Goal: Information Seeking & Learning: Find specific page/section

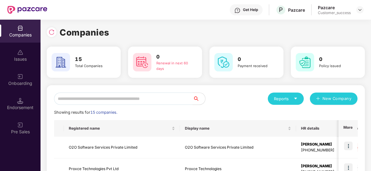
scroll to position [0, 0]
click at [293, 95] on div "Reports" at bounding box center [286, 99] width 36 height 12
click at [278, 127] on div "Endorsements" at bounding box center [286, 127] width 29 height 7
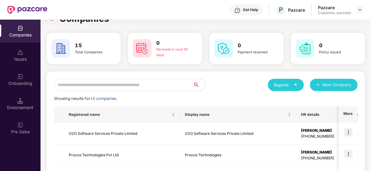
scroll to position [14, 0]
click at [87, 84] on input "text" at bounding box center [123, 85] width 139 height 12
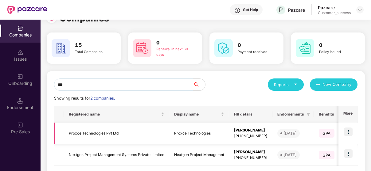
type input "***"
click at [348, 133] on img at bounding box center [348, 132] width 9 height 9
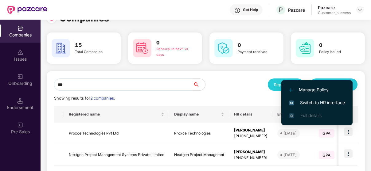
click at [335, 102] on span "Switch to HR interface" at bounding box center [317, 103] width 56 height 7
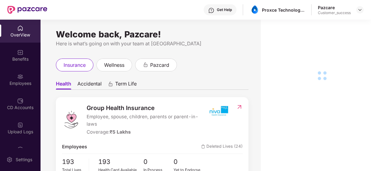
scroll to position [65, 0]
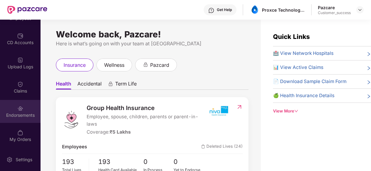
click at [23, 104] on div "Endorsements" at bounding box center [20, 111] width 41 height 23
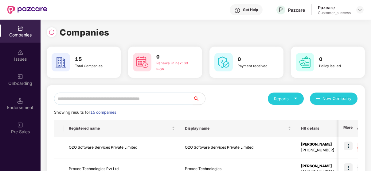
scroll to position [0, 0]
click at [142, 98] on input "text" at bounding box center [123, 99] width 139 height 12
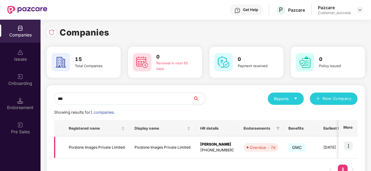
type input "***"
click at [347, 148] on img at bounding box center [348, 146] width 9 height 9
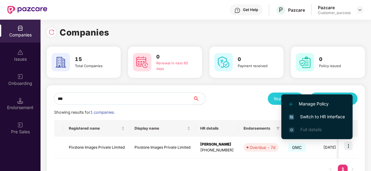
click at [325, 116] on span "Switch to HR interface" at bounding box center [317, 117] width 56 height 7
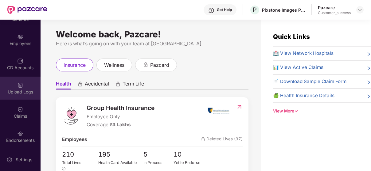
scroll to position [46, 0]
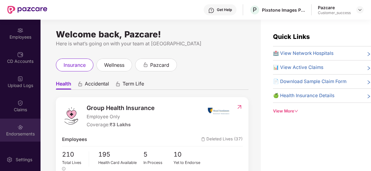
click at [21, 129] on img at bounding box center [20, 127] width 6 height 6
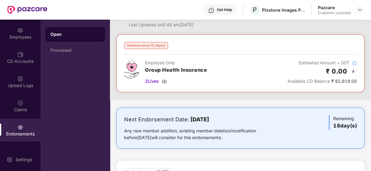
scroll to position [19, 0]
click at [352, 69] on img at bounding box center [353, 71] width 7 height 7
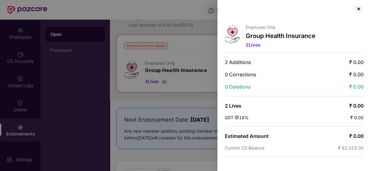
scroll to position [0, 0]
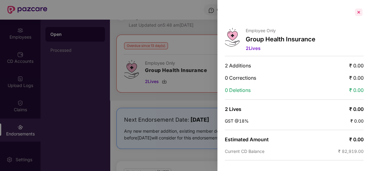
click at [354, 13] on div at bounding box center [359, 12] width 10 height 10
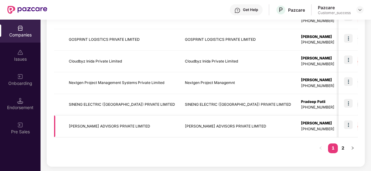
scroll to position [216, 0]
click at [338, 147] on link "2" at bounding box center [343, 148] width 10 height 9
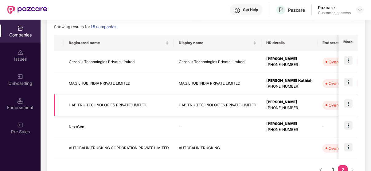
scroll to position [108, 0]
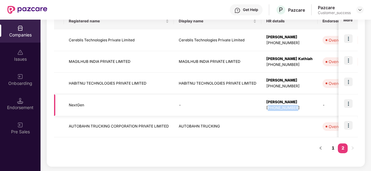
drag, startPoint x: 268, startPoint y: 106, endPoint x: 299, endPoint y: 113, distance: 31.4
click at [299, 113] on td "[PERSON_NAME] [PHONE_NUMBER]" at bounding box center [289, 106] width 56 height 22
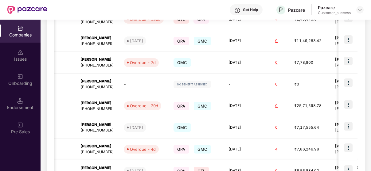
scroll to position [0, 0]
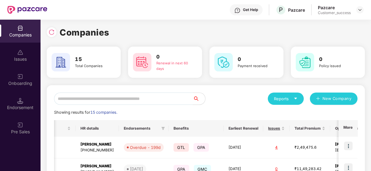
click at [109, 100] on input "text" at bounding box center [123, 99] width 139 height 12
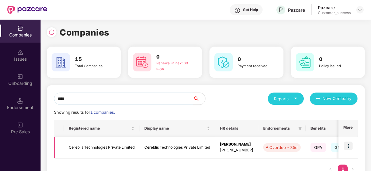
type input "****"
click at [352, 144] on img at bounding box center [348, 146] width 9 height 9
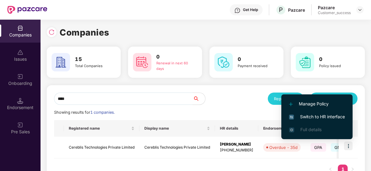
click at [334, 118] on span "Switch to HR interface" at bounding box center [317, 117] width 56 height 7
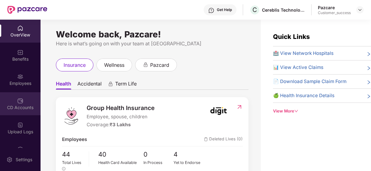
scroll to position [65, 0]
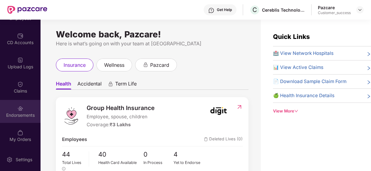
click at [14, 118] on div "Endorsements" at bounding box center [20, 115] width 41 height 6
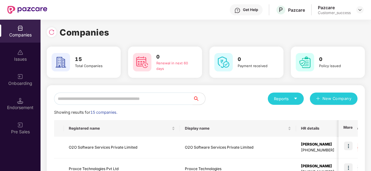
scroll to position [0, 0]
click at [84, 100] on input "text" at bounding box center [123, 99] width 139 height 12
type input "*"
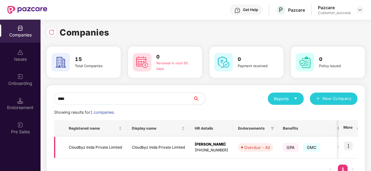
type input "****"
click at [342, 147] on td at bounding box center [348, 148] width 19 height 22
click at [346, 147] on img at bounding box center [348, 146] width 9 height 9
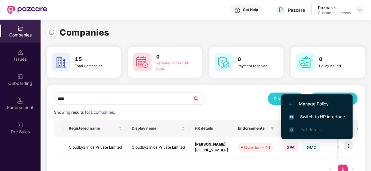
click at [324, 112] on li "Switch to HR interface" at bounding box center [316, 117] width 71 height 13
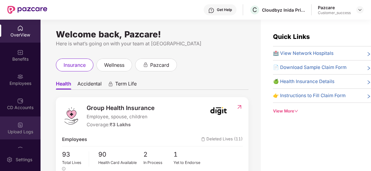
scroll to position [65, 0]
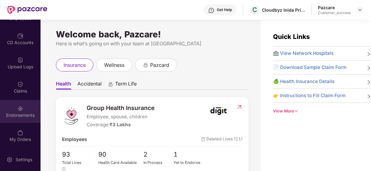
click at [19, 112] on div "Endorsements" at bounding box center [20, 115] width 41 height 6
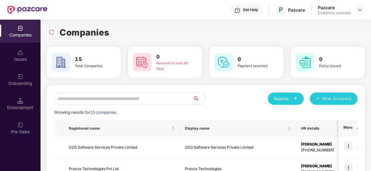
scroll to position [0, 0]
click at [165, 99] on input "text" at bounding box center [123, 99] width 139 height 12
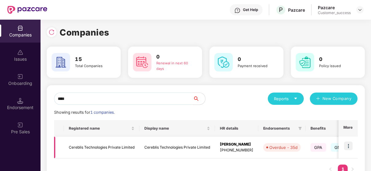
type input "****"
click at [350, 147] on img at bounding box center [348, 146] width 9 height 9
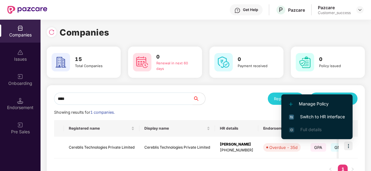
click at [332, 116] on span "Switch to HR interface" at bounding box center [317, 117] width 56 height 7
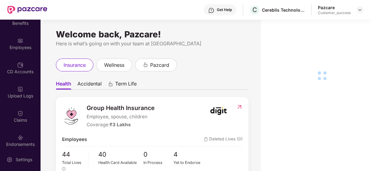
scroll to position [65, 0]
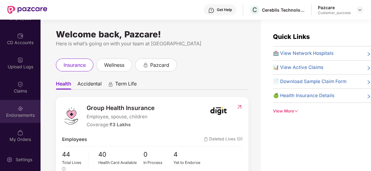
click at [6, 108] on div "Endorsements" at bounding box center [20, 111] width 41 height 23
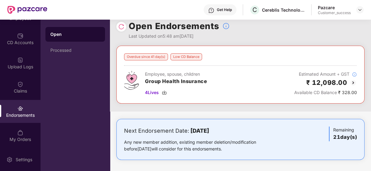
scroll to position [8, 0]
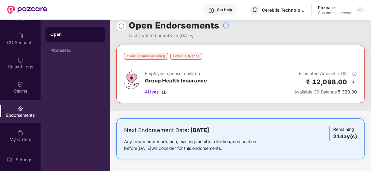
click at [353, 82] on img at bounding box center [353, 82] width 7 height 7
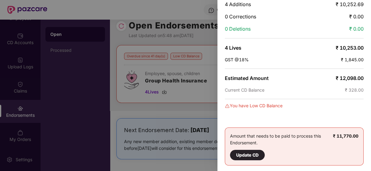
scroll to position [0, 0]
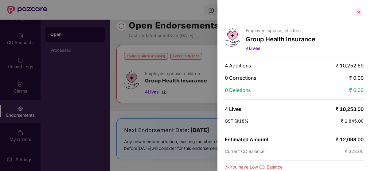
click at [359, 11] on div at bounding box center [359, 12] width 10 height 10
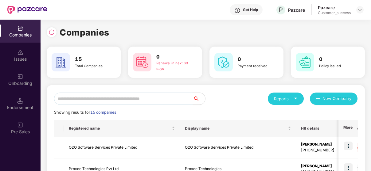
scroll to position [0, 0]
click at [125, 103] on input "text" at bounding box center [123, 99] width 139 height 12
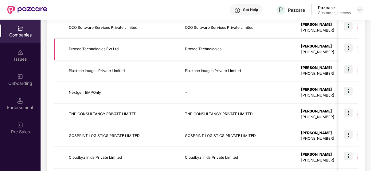
scroll to position [0, 0]
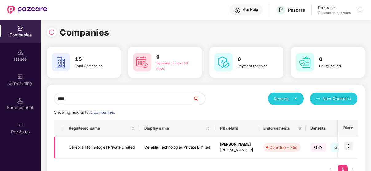
type input "****"
click at [350, 144] on img at bounding box center [348, 146] width 9 height 9
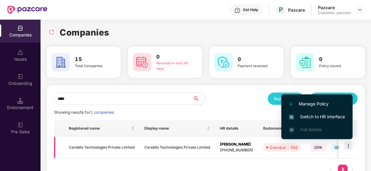
click at [350, 144] on img at bounding box center [348, 146] width 9 height 9
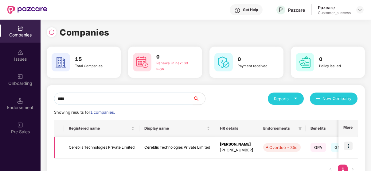
click at [347, 150] on img at bounding box center [348, 146] width 9 height 9
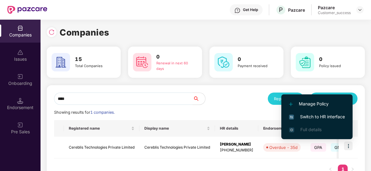
click at [342, 116] on span "Switch to HR interface" at bounding box center [317, 117] width 56 height 7
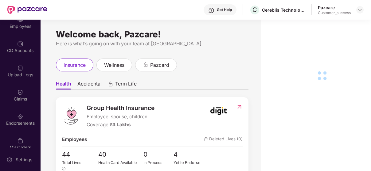
scroll to position [65, 0]
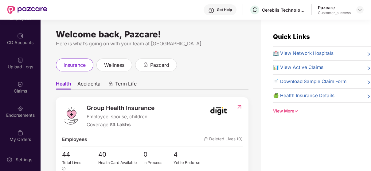
click at [14, 113] on div "Endorsements" at bounding box center [20, 115] width 41 height 6
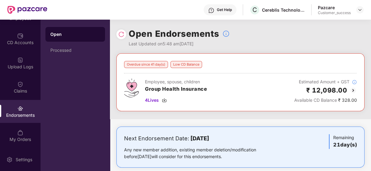
click at [351, 89] on img at bounding box center [353, 90] width 7 height 7
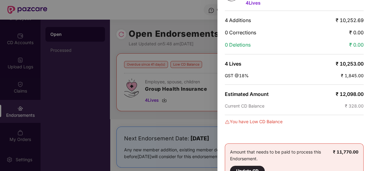
scroll to position [0, 0]
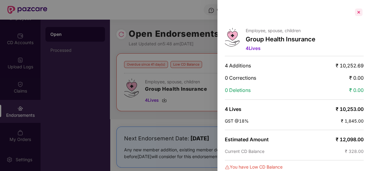
click at [358, 13] on div at bounding box center [359, 12] width 10 height 10
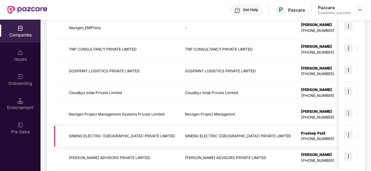
scroll to position [175, 0]
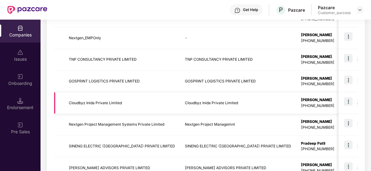
click at [102, 102] on td "Cloudbyz Inida Private Limited" at bounding box center [122, 103] width 116 height 22
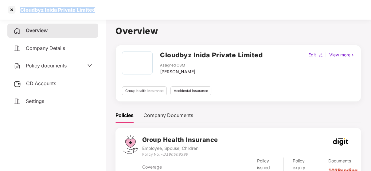
drag, startPoint x: 19, startPoint y: 10, endPoint x: 111, endPoint y: 4, distance: 92.0
click at [111, 4] on div "Cloudbyz Inida Private Limited" at bounding box center [185, 10] width 371 height 20
copy div "Cloudbyz Inida Private Limited"
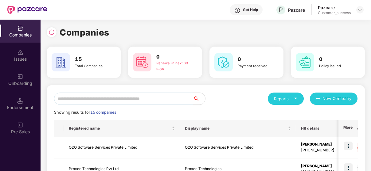
click at [105, 93] on input "text" at bounding box center [123, 99] width 139 height 12
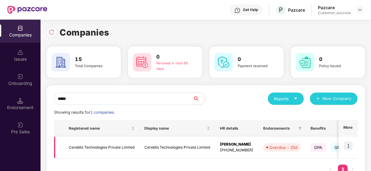
type input "*****"
click at [88, 146] on td "Cereblis Technologies Private Limited" at bounding box center [102, 148] width 76 height 22
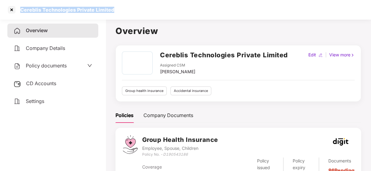
drag, startPoint x: 20, startPoint y: 10, endPoint x: 117, endPoint y: 6, distance: 96.8
click at [117, 6] on div "Cereblis Technologies Private Limited" at bounding box center [185, 10] width 371 height 20
copy div "Cereblis Technologies Private Limited"
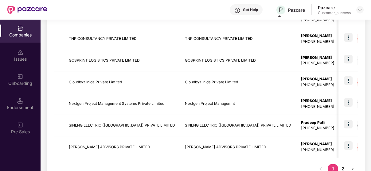
scroll to position [198, 0]
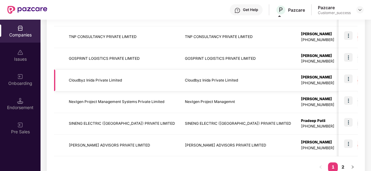
click at [347, 80] on img at bounding box center [348, 79] width 9 height 9
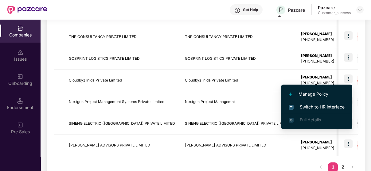
click at [297, 104] on span "Switch to HR interface" at bounding box center [317, 107] width 56 height 7
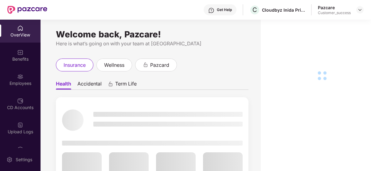
click at [12, 82] on div "Employees" at bounding box center [20, 83] width 41 height 6
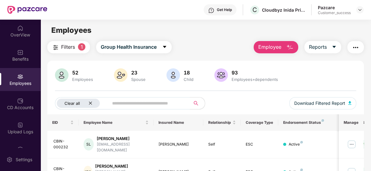
click at [90, 103] on icon "close" at bounding box center [90, 103] width 4 height 4
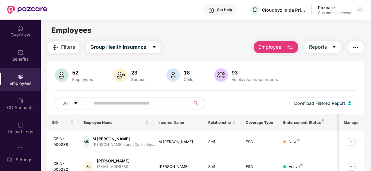
click at [109, 104] on input "text" at bounding box center [138, 103] width 88 height 9
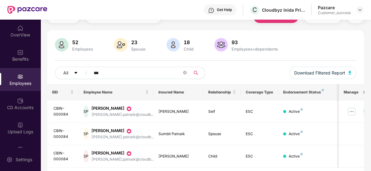
scroll to position [49, 0]
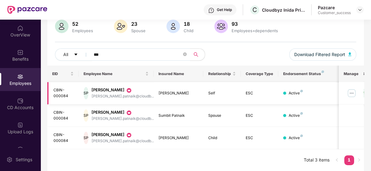
type input "***"
click at [350, 96] on img at bounding box center [352, 93] width 10 height 10
click at [168, 54] on input "***" at bounding box center [138, 54] width 88 height 9
click at [185, 54] on icon "close-circle" at bounding box center [185, 55] width 4 height 4
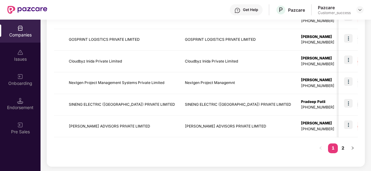
scroll to position [216, 0]
click at [346, 60] on img at bounding box center [348, 60] width 9 height 9
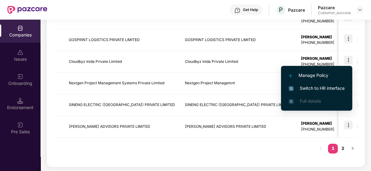
click at [324, 89] on span "Switch to HR interface" at bounding box center [317, 88] width 56 height 7
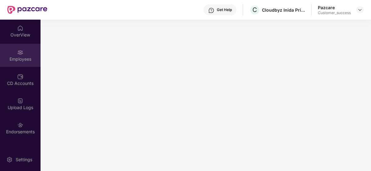
click at [20, 58] on div "Employees" at bounding box center [20, 59] width 41 height 6
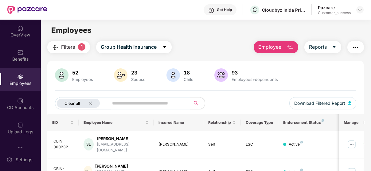
click at [89, 102] on icon "close" at bounding box center [90, 103] width 3 height 3
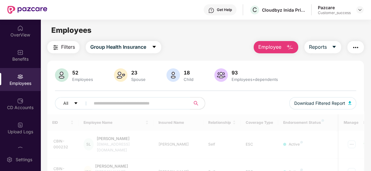
click at [104, 102] on input "text" at bounding box center [138, 103] width 88 height 9
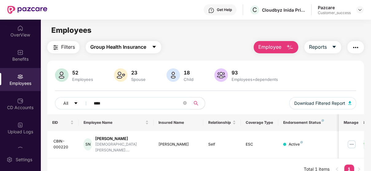
click at [144, 50] on span "Group Health Insurance" at bounding box center [118, 47] width 56 height 8
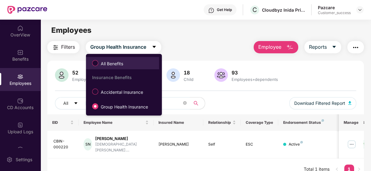
click at [123, 63] on span "All Benefits" at bounding box center [111, 64] width 27 height 7
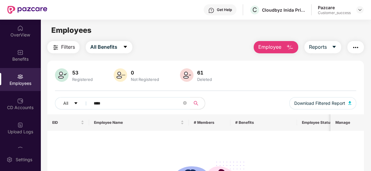
click at [130, 104] on input "****" at bounding box center [138, 103] width 88 height 9
type input "*"
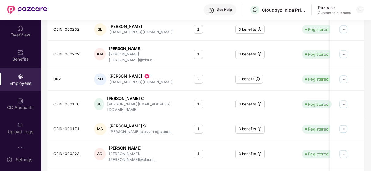
scroll to position [135, 0]
click at [341, 75] on img at bounding box center [344, 79] width 10 height 10
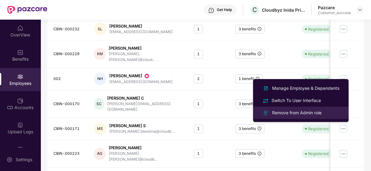
click at [300, 110] on div "Remove from Admin role" at bounding box center [297, 113] width 52 height 7
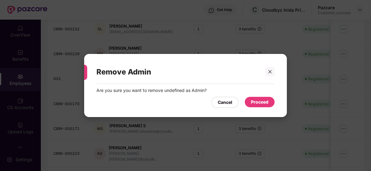
click at [257, 100] on div "Proceed" at bounding box center [260, 102] width 18 height 7
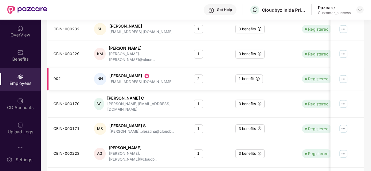
click at [344, 74] on img at bounding box center [344, 79] width 10 height 10
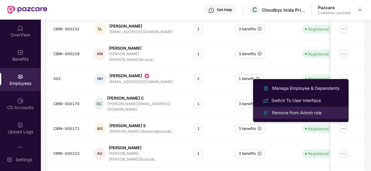
click at [302, 108] on li "Remove from Admin role" at bounding box center [301, 113] width 96 height 12
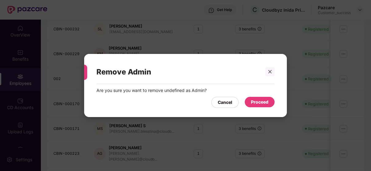
click at [254, 103] on div "Proceed" at bounding box center [260, 102] width 18 height 7
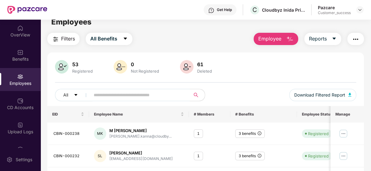
scroll to position [0, 0]
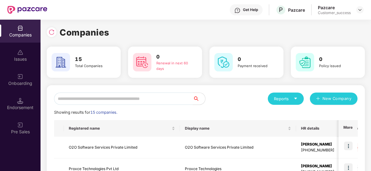
click at [124, 95] on input "text" at bounding box center [123, 99] width 139 height 12
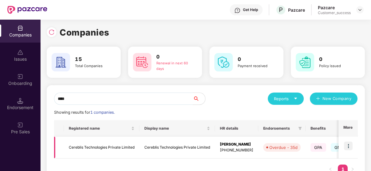
type input "****"
click at [352, 145] on img at bounding box center [348, 146] width 9 height 9
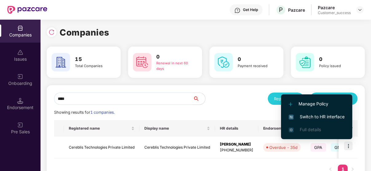
click at [336, 117] on span "Switch to HR interface" at bounding box center [317, 117] width 56 height 7
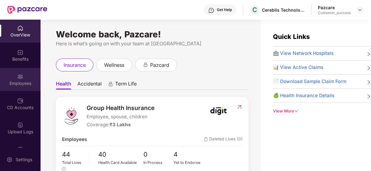
click at [28, 81] on div "Employees" at bounding box center [20, 83] width 41 height 6
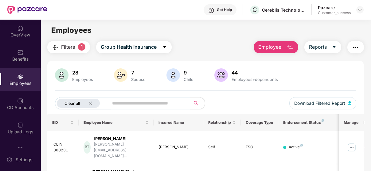
click at [88, 104] on div "Clear all" at bounding box center [78, 103] width 43 height 9
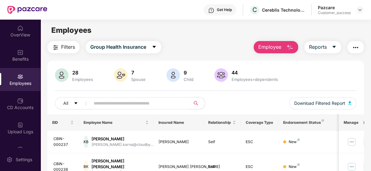
click at [96, 103] on input "text" at bounding box center [138, 103] width 88 height 9
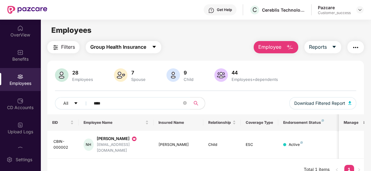
type input "****"
click at [152, 45] on icon "caret-down" at bounding box center [154, 47] width 5 height 5
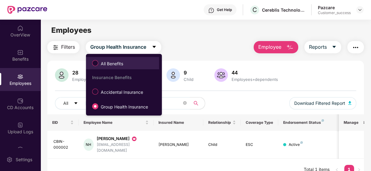
click at [101, 65] on span "All Benefits" at bounding box center [111, 64] width 27 height 7
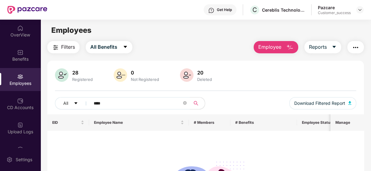
scroll to position [7, 0]
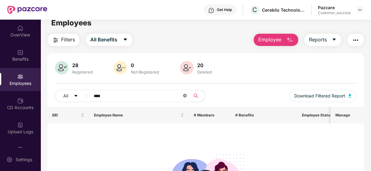
click at [184, 94] on icon "close-circle" at bounding box center [185, 96] width 4 height 4
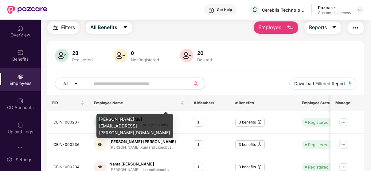
scroll to position [0, 0]
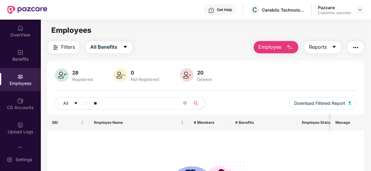
type input "*"
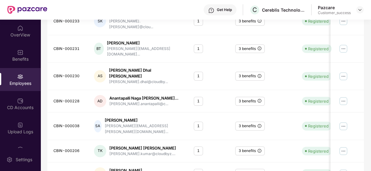
scroll to position [206, 0]
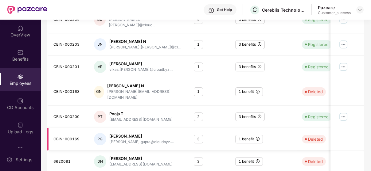
scroll to position [196, 0]
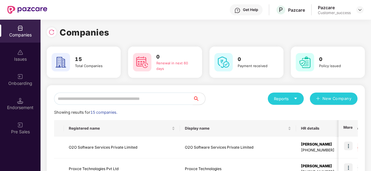
click at [149, 94] on input "text" at bounding box center [123, 99] width 139 height 12
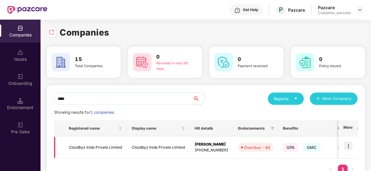
type input "****"
click at [349, 145] on img at bounding box center [348, 146] width 9 height 9
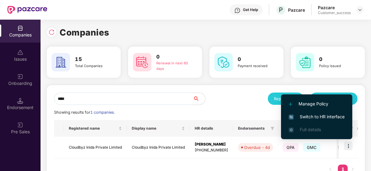
click at [326, 113] on li "Switch to HR interface" at bounding box center [316, 117] width 71 height 13
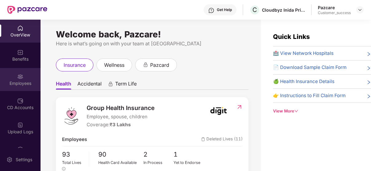
click at [15, 80] on div "Employees" at bounding box center [20, 79] width 41 height 23
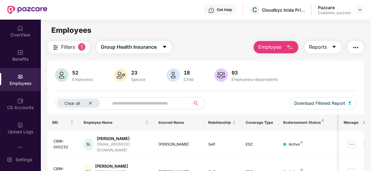
click at [121, 102] on input "text" at bounding box center [147, 103] width 70 height 9
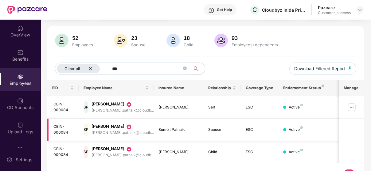
scroll to position [37, 0]
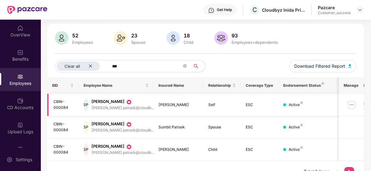
type input "***"
click at [351, 104] on img at bounding box center [352, 105] width 10 height 10
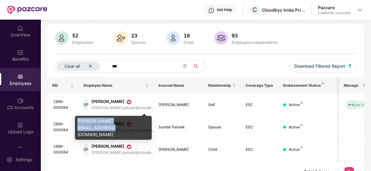
drag, startPoint x: 142, startPoint y: 121, endPoint x: 78, endPoint y: 122, distance: 64.5
click at [78, 122] on div "[PERSON_NAME][EMAIL_ADDRESS][DOMAIN_NAME]" at bounding box center [113, 128] width 77 height 24
copy div "[PERSON_NAME][EMAIL_ADDRESS][DOMAIN_NAME]"
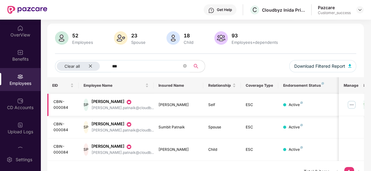
click at [353, 104] on img at bounding box center [352, 105] width 10 height 10
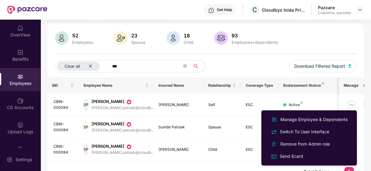
click at [263, 61] on div "Clear all *** Download Filtered Report" at bounding box center [205, 68] width 301 height 17
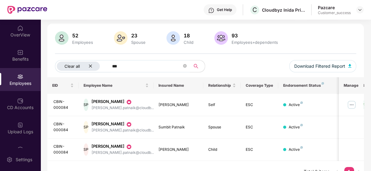
click at [90, 69] on div "Clear all" at bounding box center [78, 66] width 43 height 9
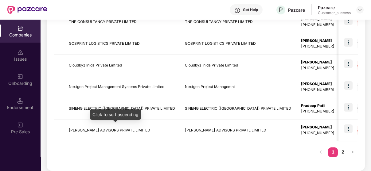
scroll to position [217, 0]
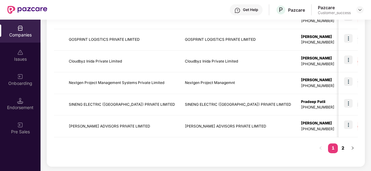
click at [343, 147] on link "2" at bounding box center [343, 148] width 10 height 9
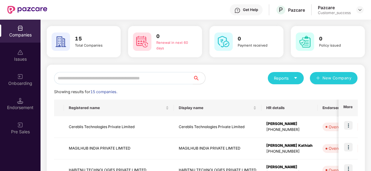
scroll to position [15, 0]
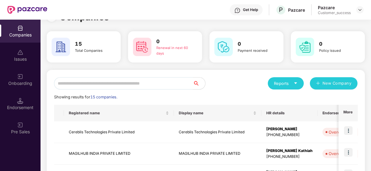
click at [117, 83] on input "text" at bounding box center [123, 83] width 139 height 12
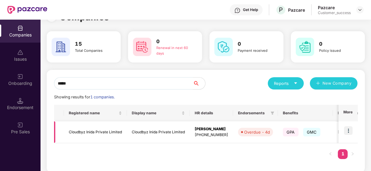
type input "*****"
click at [348, 132] on img at bounding box center [348, 131] width 9 height 9
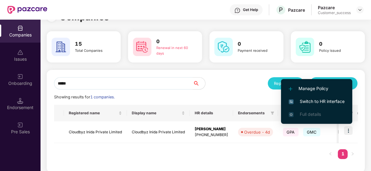
click at [307, 105] on li "Switch to HR interface" at bounding box center [316, 101] width 71 height 13
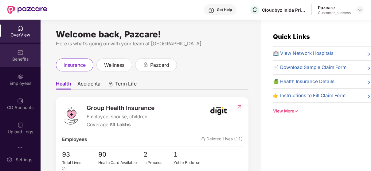
click at [3, 61] on div "Benefits" at bounding box center [20, 59] width 41 height 6
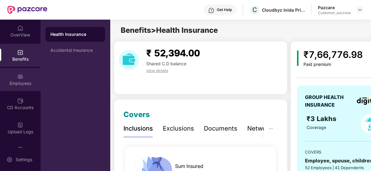
click at [0, 87] on div "Employees" at bounding box center [20, 79] width 41 height 23
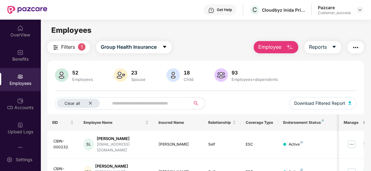
click at [131, 100] on input "text" at bounding box center [147, 103] width 70 height 9
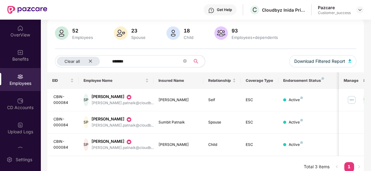
scroll to position [49, 0]
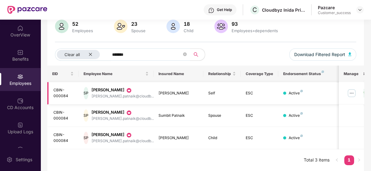
type input "*******"
click at [353, 90] on img at bounding box center [352, 93] width 10 height 10
click at [188, 152] on div "EID Employee Name Insured Name Relationship Coverage Type Endorsement Status Pl…" at bounding box center [205, 119] width 316 height 106
drag, startPoint x: 143, startPoint y: 54, endPoint x: 9, endPoint y: 68, distance: 135.0
click at [9, 68] on div "OverView Benefits Employees CD Accounts Upload Logs Claims Endorsements My Orde…" at bounding box center [185, 96] width 371 height 152
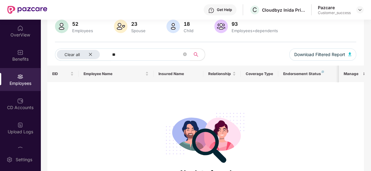
type input "*"
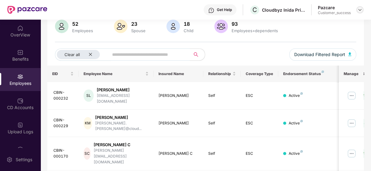
click at [359, 11] on img at bounding box center [360, 9] width 5 height 5
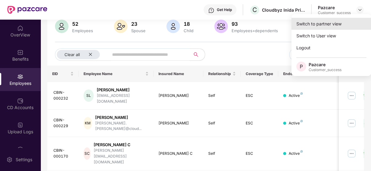
click at [328, 25] on div "Switch to partner view" at bounding box center [332, 24] width 80 height 12
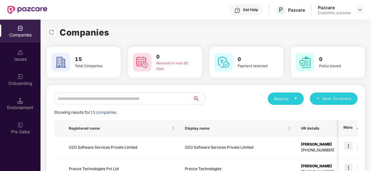
click at [133, 99] on input "text" at bounding box center [123, 99] width 139 height 12
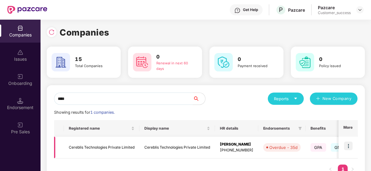
type input "****"
click at [353, 145] on td at bounding box center [348, 148] width 19 height 22
click at [346, 147] on img at bounding box center [348, 146] width 9 height 9
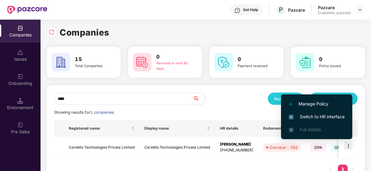
click at [325, 117] on span "Switch to HR interface" at bounding box center [317, 117] width 56 height 7
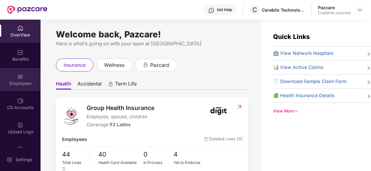
click at [18, 70] on div "Employees" at bounding box center [20, 79] width 41 height 23
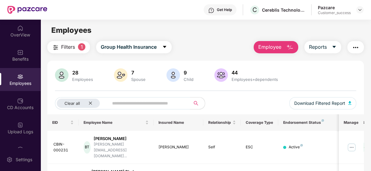
click at [117, 105] on input "text" at bounding box center [147, 103] width 70 height 9
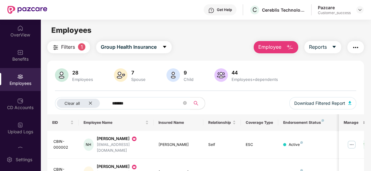
scroll to position [26, 0]
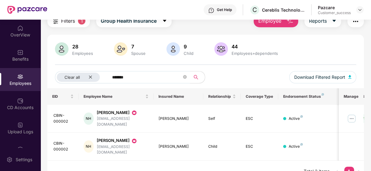
type input "*******"
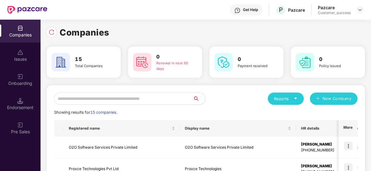
click at [116, 99] on input "text" at bounding box center [123, 99] width 139 height 12
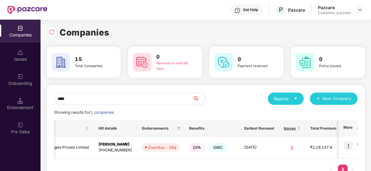
scroll to position [0, 190]
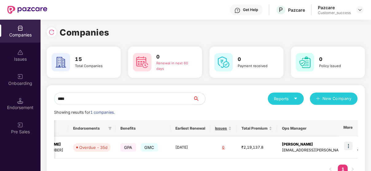
type input "****"
drag, startPoint x: 279, startPoint y: 151, endPoint x: 332, endPoint y: 150, distance: 52.8
click at [332, 150] on td "[PERSON_NAME] [PERSON_NAME][EMAIL_ADDRESS][DOMAIN_NAME]" at bounding box center [329, 148] width 104 height 22
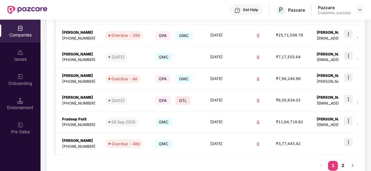
scroll to position [217, 0]
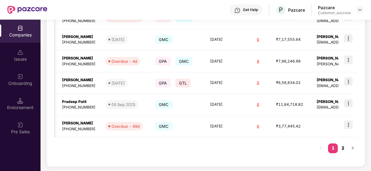
click at [342, 149] on link "2" at bounding box center [343, 148] width 10 height 9
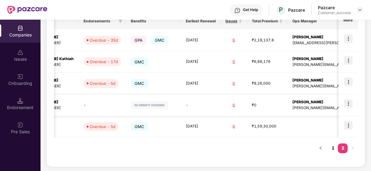
click at [292, 105] on div "[PERSON_NAME]" at bounding box center [354, 103] width 124 height 6
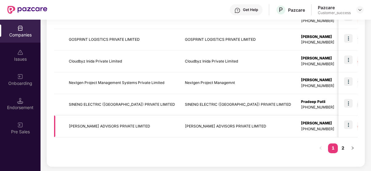
scroll to position [216, 0]
click at [342, 149] on link "2" at bounding box center [343, 148] width 10 height 9
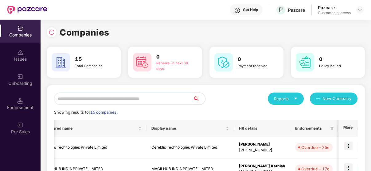
scroll to position [0, 0]
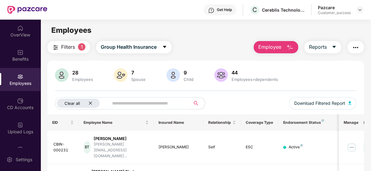
click at [92, 103] on icon "close" at bounding box center [90, 103] width 4 height 4
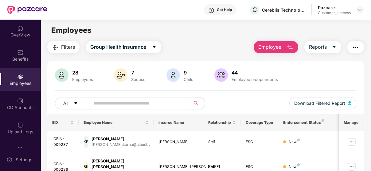
click at [92, 103] on span at bounding box center [138, 103] width 104 height 12
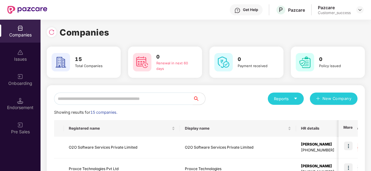
click at [120, 104] on input "text" at bounding box center [123, 99] width 139 height 12
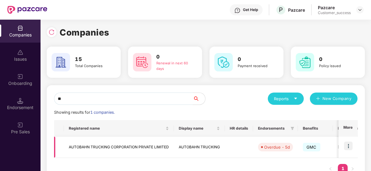
type input "**"
click at [342, 147] on td at bounding box center [348, 147] width 19 height 21
click at [352, 149] on img at bounding box center [348, 146] width 9 height 9
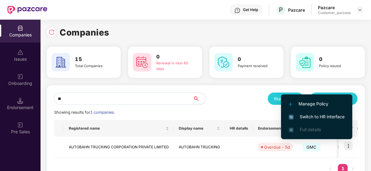
click at [331, 113] on li "Switch to HR interface" at bounding box center [316, 117] width 71 height 13
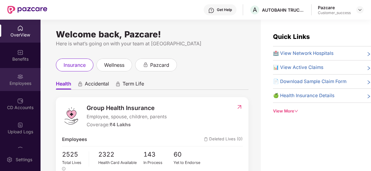
click at [14, 75] on div "Employees" at bounding box center [20, 79] width 41 height 23
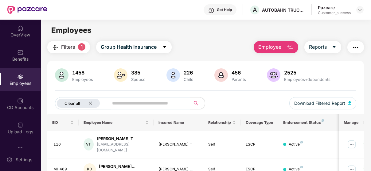
click at [88, 101] on icon "close" at bounding box center [90, 103] width 4 height 4
click at [105, 101] on span at bounding box center [147, 103] width 85 height 12
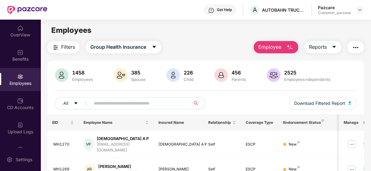
click at [111, 101] on input "text" at bounding box center [138, 103] width 88 height 9
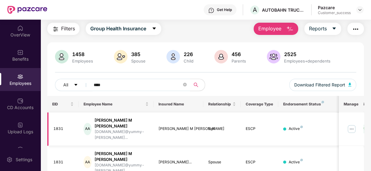
scroll to position [19, 0]
type input "****"
click at [351, 126] on img at bounding box center [352, 129] width 10 height 10
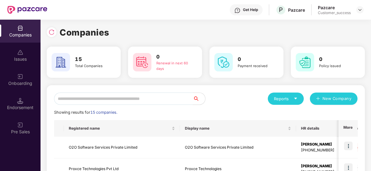
click at [108, 100] on input "text" at bounding box center [123, 99] width 139 height 12
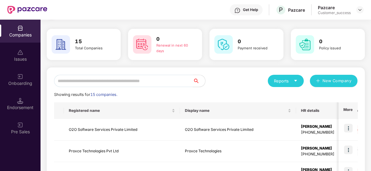
scroll to position [20, 0]
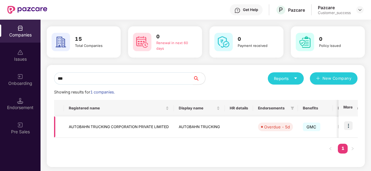
type input "***"
click at [346, 126] on img at bounding box center [348, 126] width 9 height 9
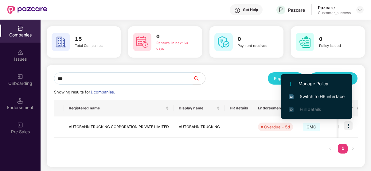
click at [325, 94] on span "Switch to HR interface" at bounding box center [317, 96] width 56 height 7
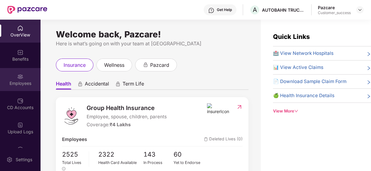
click at [31, 75] on div "Employees" at bounding box center [20, 79] width 41 height 23
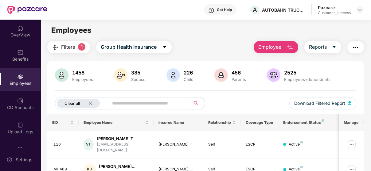
click at [88, 103] on icon "close" at bounding box center [90, 103] width 4 height 4
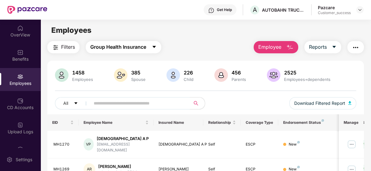
click at [123, 50] on span "Group Health Insurance" at bounding box center [118, 47] width 56 height 8
click at [63, 48] on span "Filters" at bounding box center [68, 47] width 14 height 8
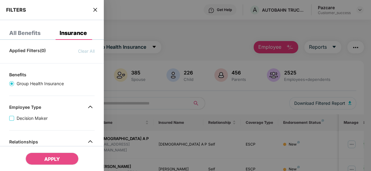
click at [18, 121] on span "Decision Maker" at bounding box center [32, 118] width 36 height 7
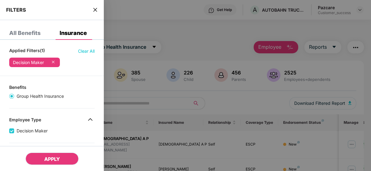
click at [53, 158] on span "APPLY" at bounding box center [52, 159] width 16 height 6
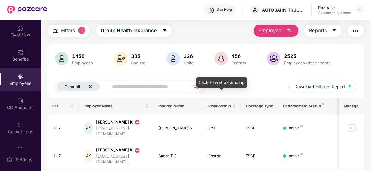
scroll to position [26, 0]
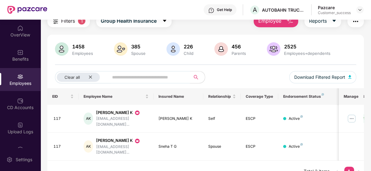
click at [115, 73] on input "text" at bounding box center [147, 77] width 70 height 9
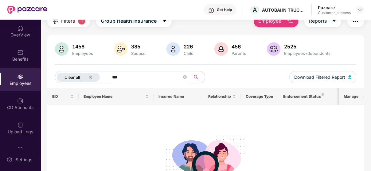
click at [89, 74] on div "Clear all" at bounding box center [78, 77] width 43 height 9
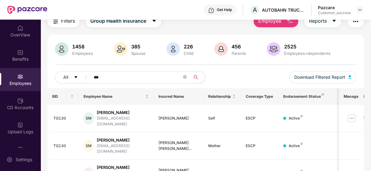
click at [121, 76] on input "***" at bounding box center [138, 77] width 88 height 9
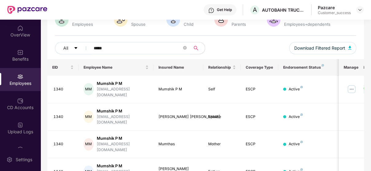
scroll to position [59, 0]
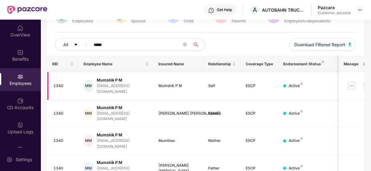
type input "*****"
click at [348, 84] on img at bounding box center [352, 86] width 10 height 10
click at [330, 71] on th "Endorsement Status" at bounding box center [309, 64] width 62 height 17
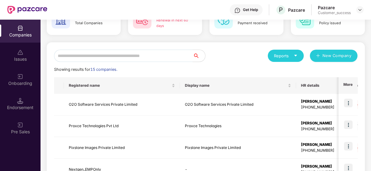
scroll to position [38, 0]
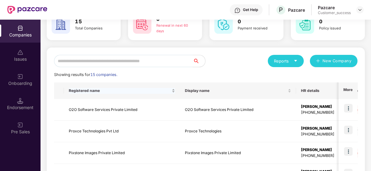
click at [150, 92] on span "Registered name" at bounding box center [120, 90] width 102 height 5
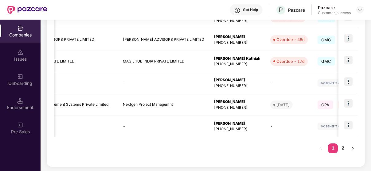
scroll to position [0, 27]
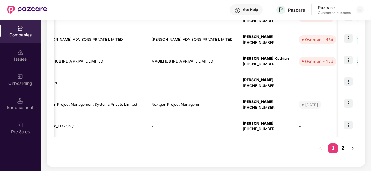
drag, startPoint x: 155, startPoint y: 125, endPoint x: 343, endPoint y: 149, distance: 189.0
click at [343, 149] on link "2" at bounding box center [343, 148] width 10 height 9
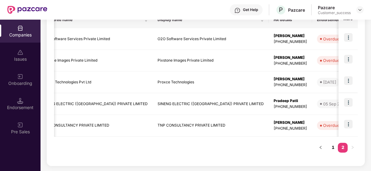
scroll to position [108, 0]
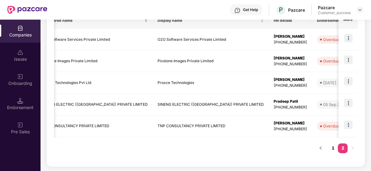
click at [257, 165] on div "Reports New Company Showing results for 15 companies. Registered name Display n…" at bounding box center [206, 72] width 318 height 190
click at [213, 151] on div "Registered name Display name HR details Endorsements Benefits Earliest Renewal …" at bounding box center [206, 85] width 304 height 147
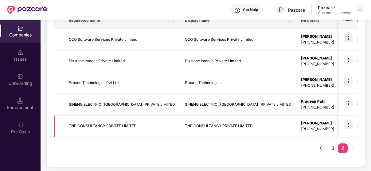
click at [232, 133] on td "TNP CONSULTANCY PRIVATE LIMITED" at bounding box center [238, 127] width 116 height 22
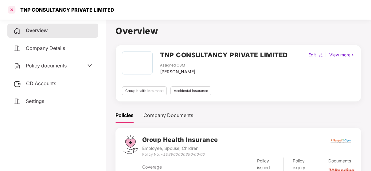
click at [15, 11] on div at bounding box center [12, 10] width 10 height 10
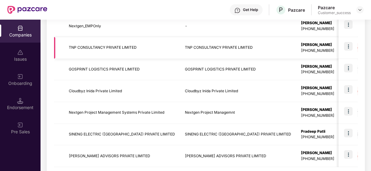
scroll to position [217, 0]
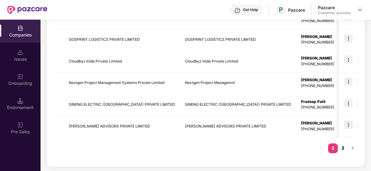
click at [342, 148] on link "2" at bounding box center [343, 148] width 10 height 9
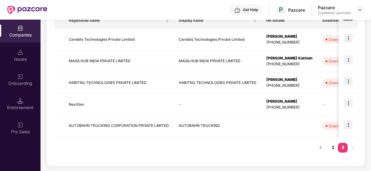
scroll to position [108, 0]
